Goal: Task Accomplishment & Management: Manage account settings

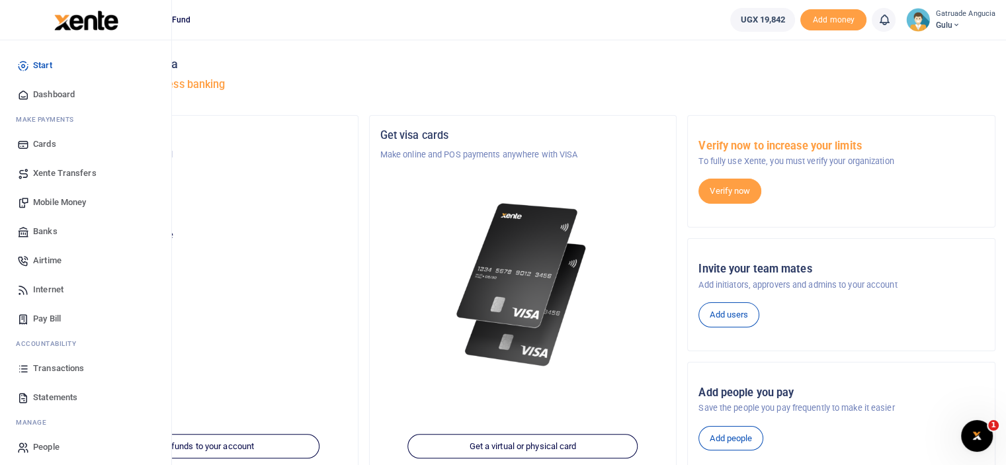
click at [58, 364] on span "Transactions" at bounding box center [58, 368] width 51 height 13
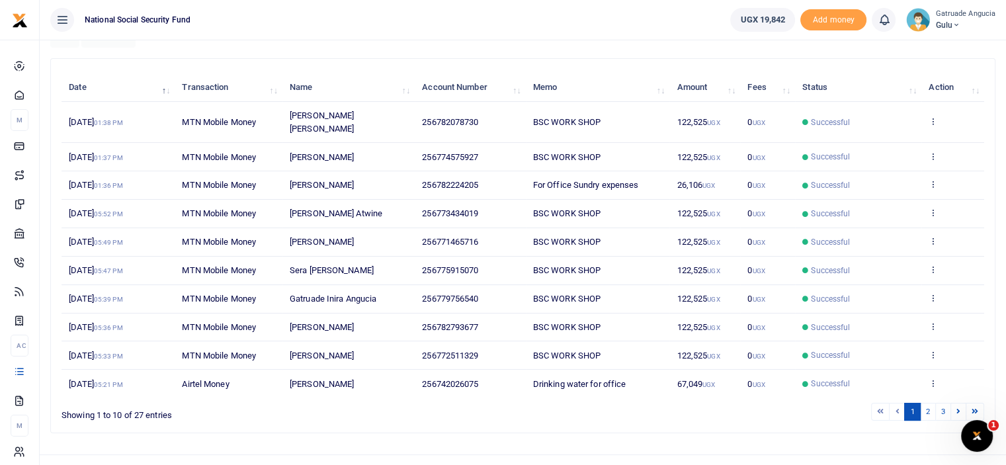
scroll to position [141, 0]
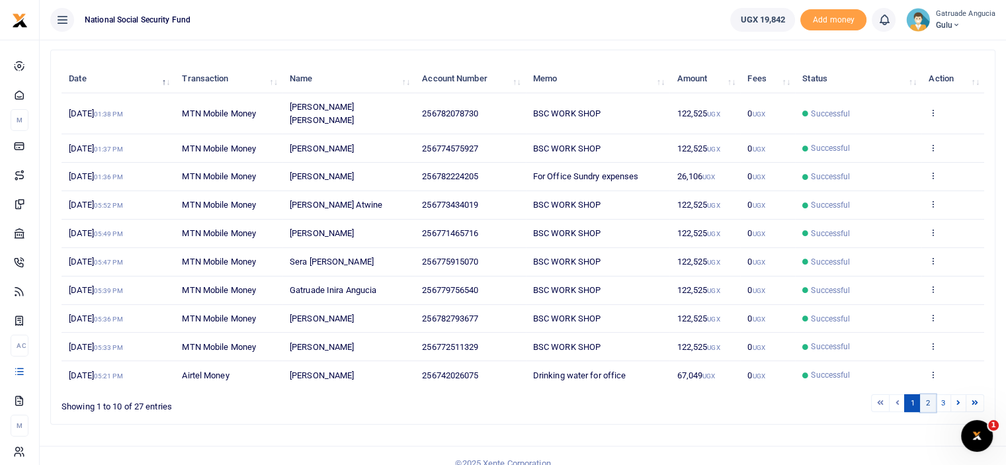
click at [926, 394] on link "2" at bounding box center [928, 403] width 16 height 18
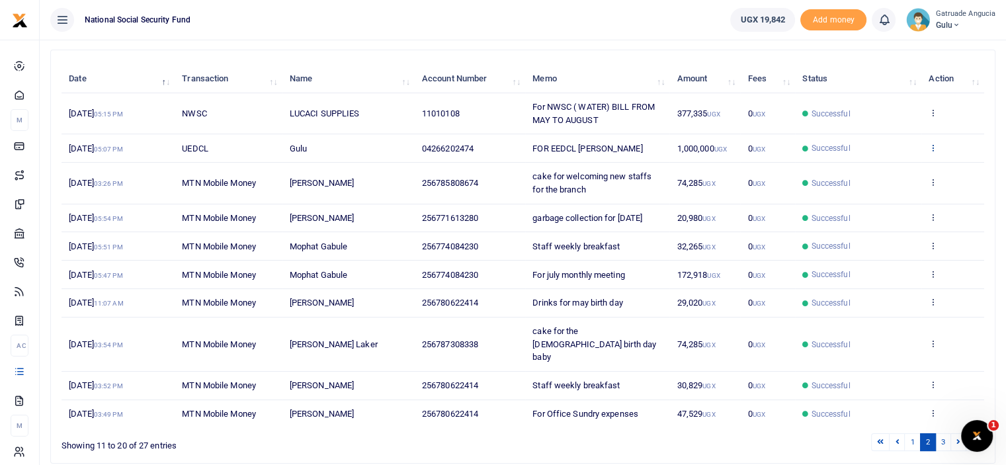
click at [934, 146] on icon at bounding box center [933, 147] width 9 height 9
click at [873, 165] on link "View details" at bounding box center [885, 169] width 105 height 19
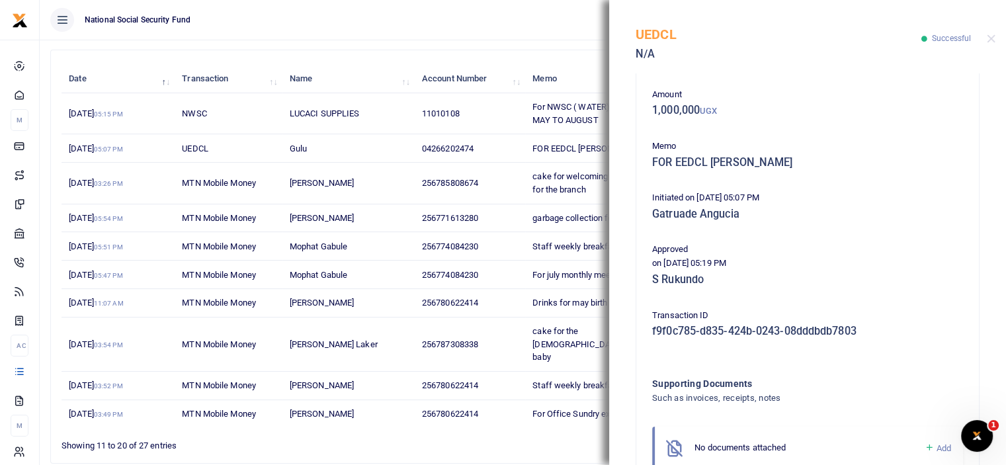
scroll to position [135, 0]
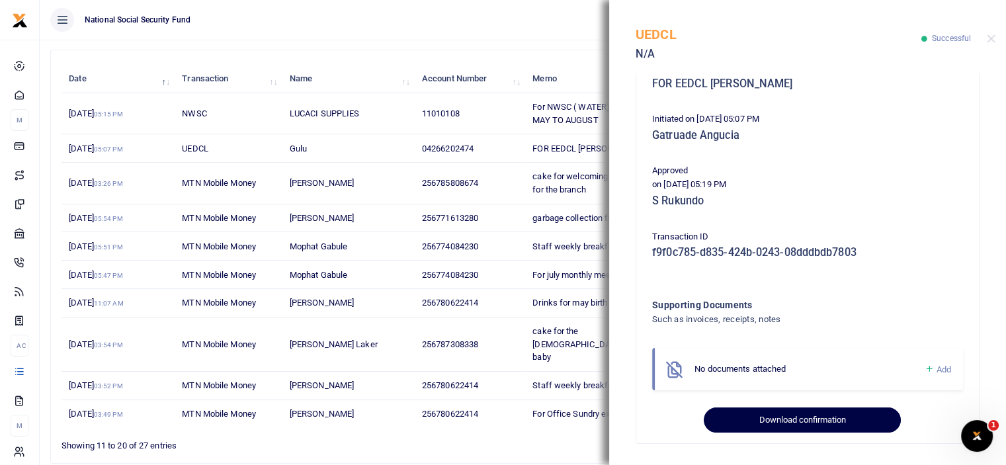
click at [780, 416] on button "Download confirmation" at bounding box center [802, 419] width 196 height 25
